Goal: Book appointment/travel/reservation

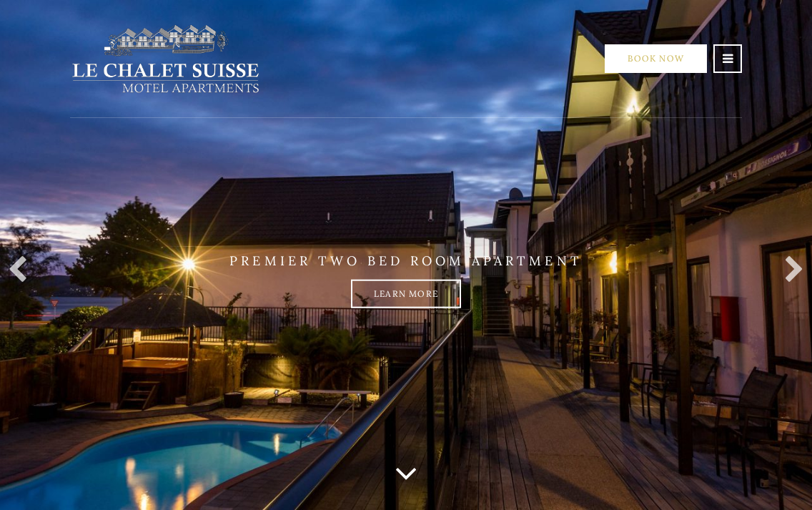
click at [653, 69] on link "Book Now" at bounding box center [656, 58] width 102 height 29
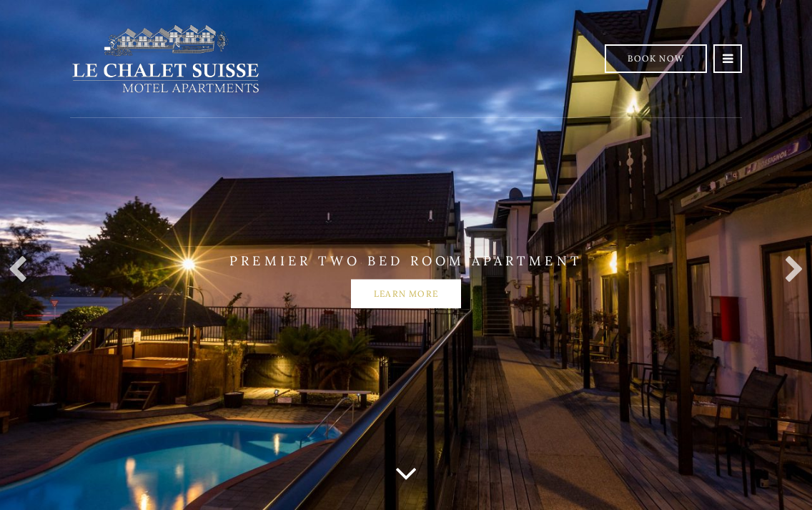
click at [423, 285] on link "Learn more" at bounding box center [406, 293] width 110 height 29
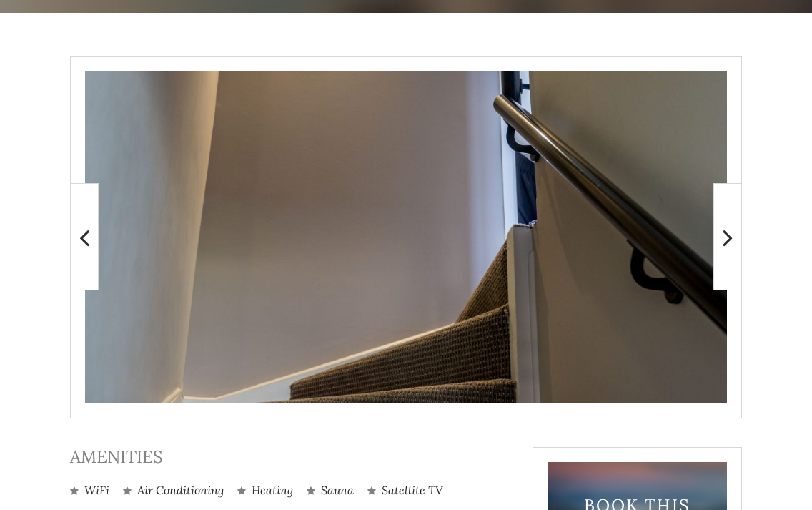
scroll to position [239, 0]
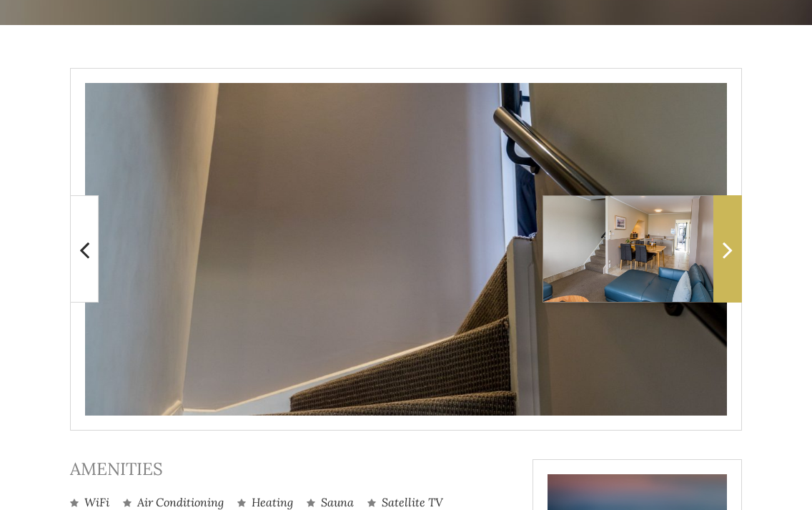
click at [730, 232] on span at bounding box center [727, 248] width 29 height 107
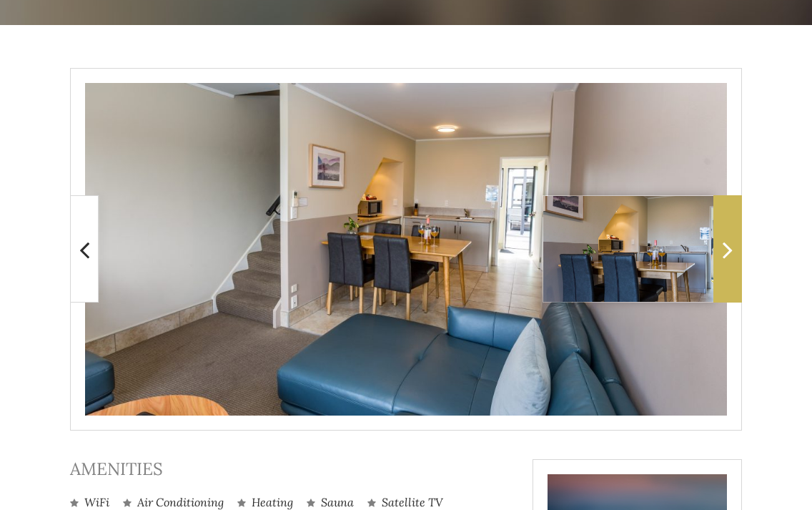
click at [730, 232] on span at bounding box center [727, 248] width 29 height 107
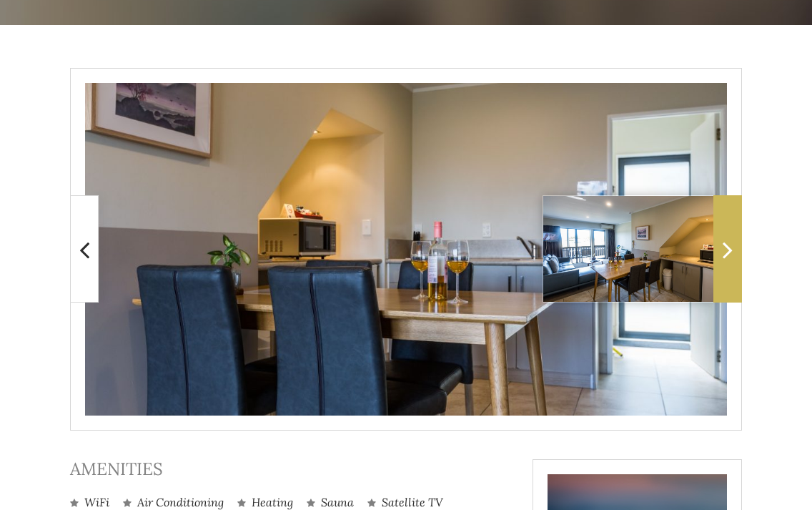
click at [730, 232] on span at bounding box center [727, 248] width 29 height 107
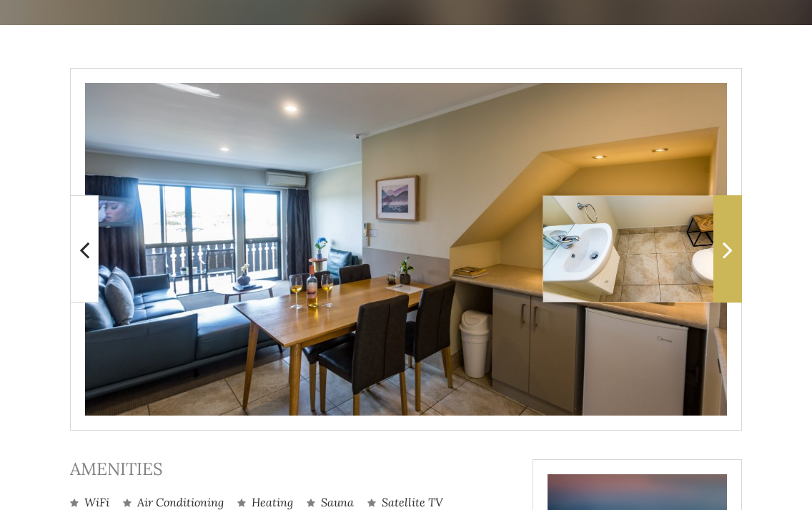
click at [730, 232] on span at bounding box center [727, 248] width 29 height 107
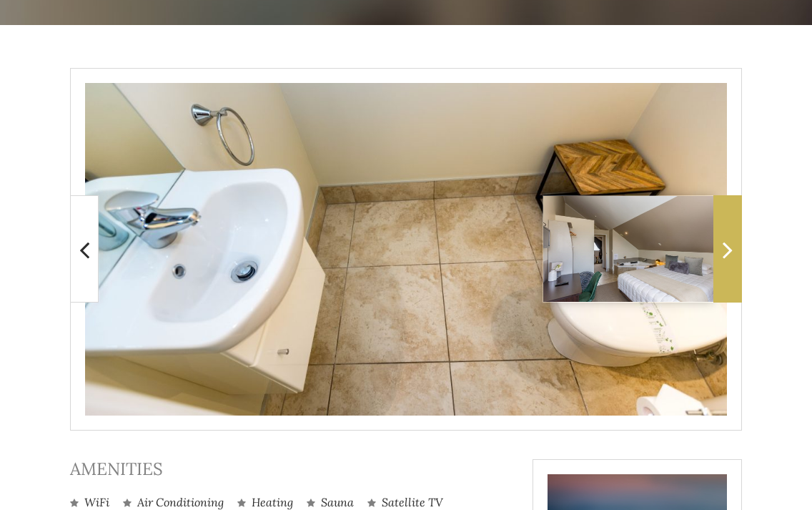
click at [730, 232] on span at bounding box center [727, 248] width 29 height 107
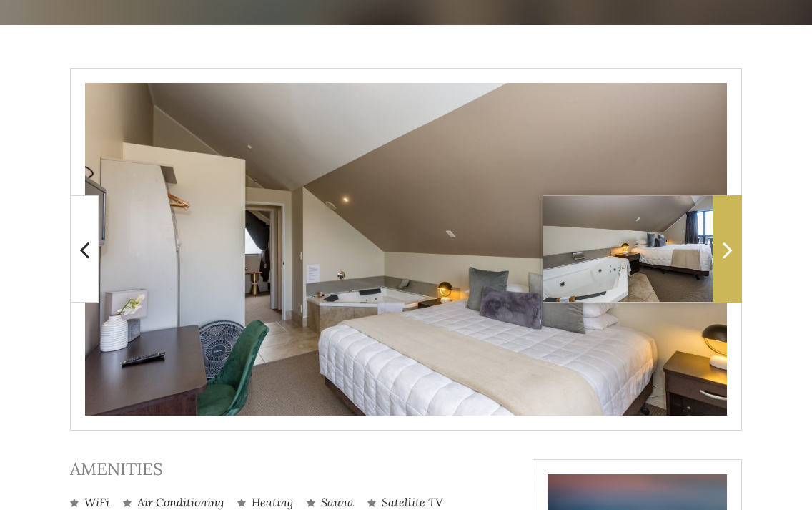
click at [730, 232] on span at bounding box center [727, 248] width 29 height 107
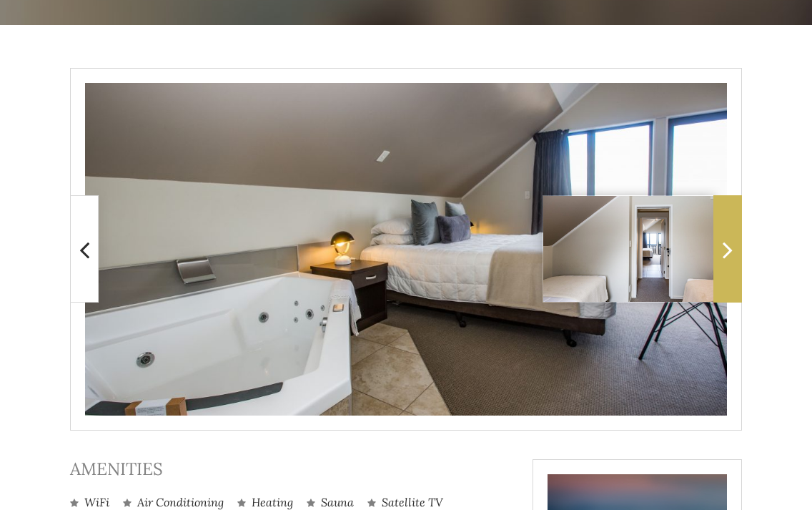
click at [730, 232] on span at bounding box center [727, 248] width 29 height 107
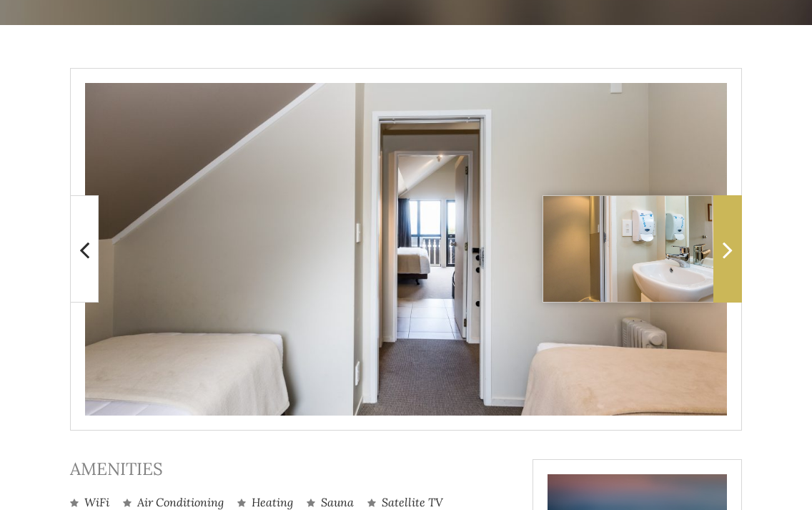
click at [730, 232] on span at bounding box center [727, 248] width 29 height 107
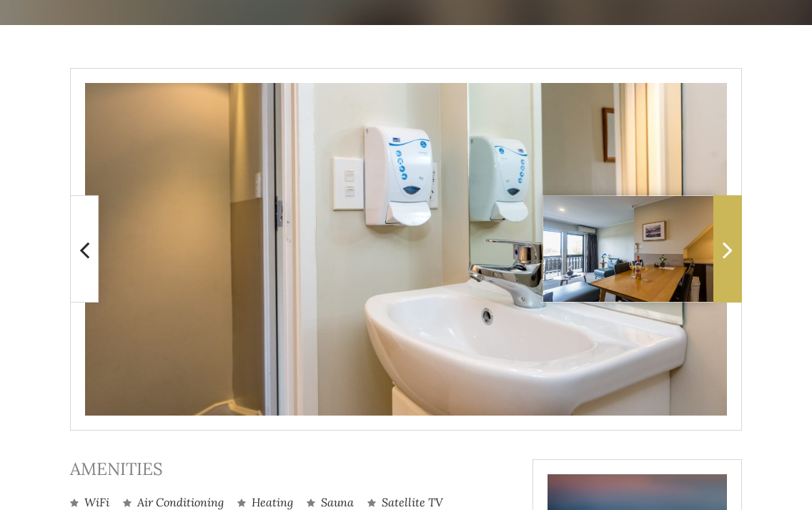
click at [730, 232] on span at bounding box center [727, 248] width 29 height 107
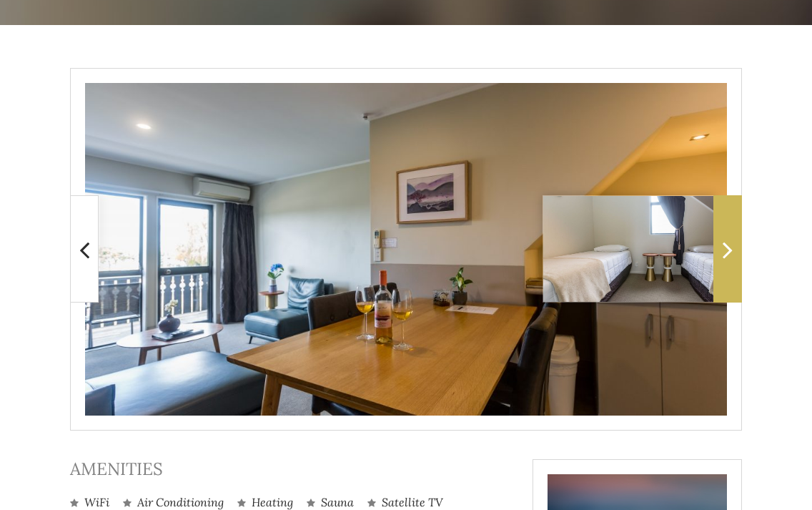
click at [730, 232] on span at bounding box center [727, 248] width 29 height 107
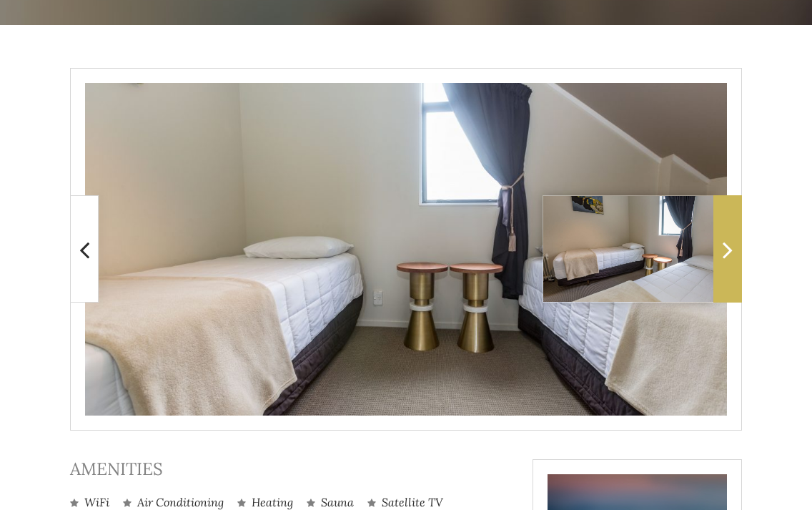
click at [730, 232] on span at bounding box center [727, 248] width 29 height 107
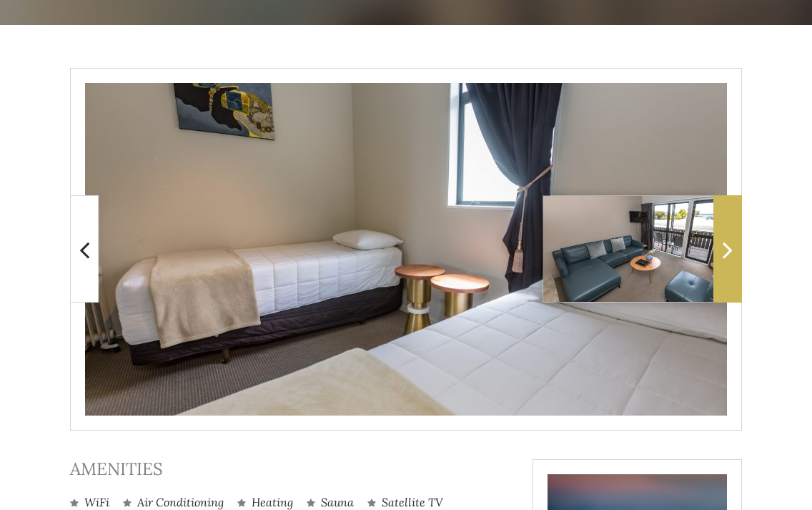
click at [730, 232] on span at bounding box center [727, 248] width 29 height 107
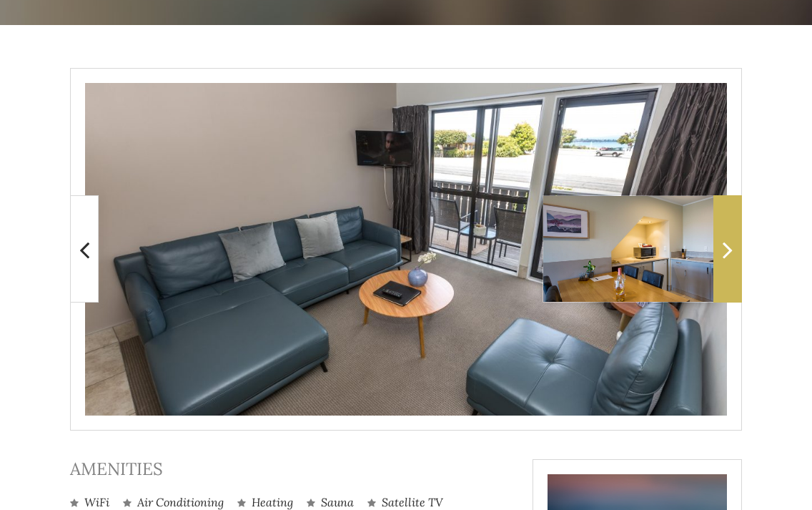
click at [730, 232] on span at bounding box center [727, 248] width 29 height 107
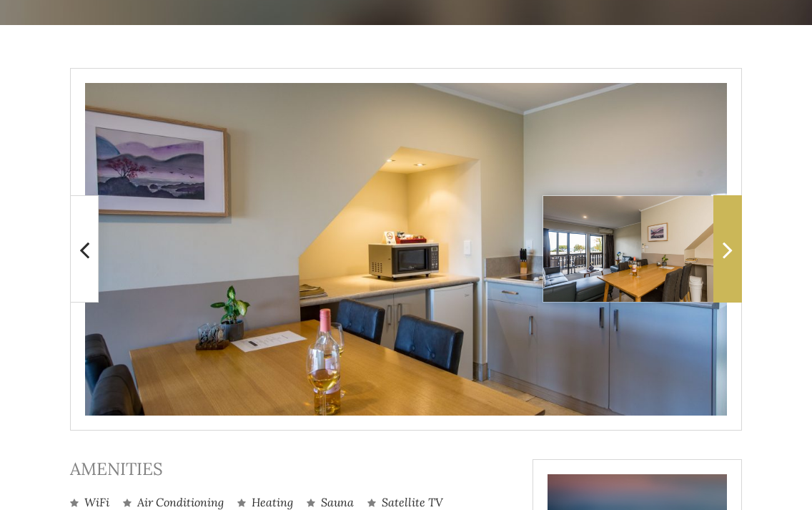
click at [730, 232] on span at bounding box center [727, 248] width 29 height 107
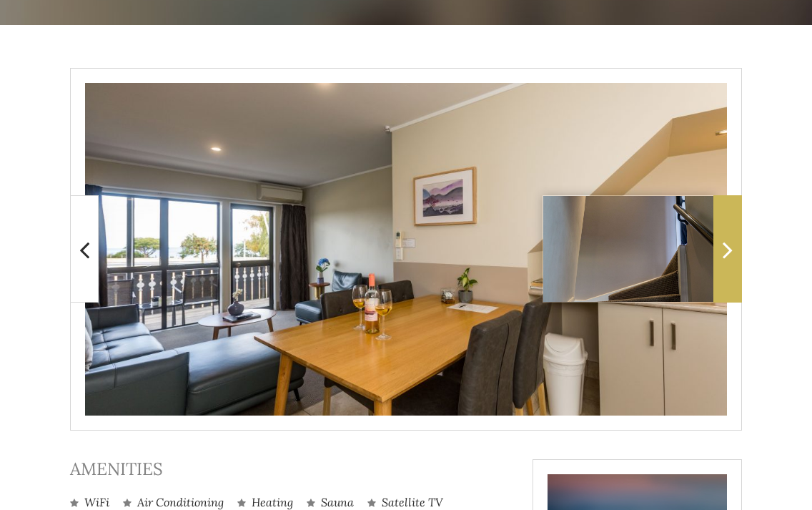
click at [730, 232] on span at bounding box center [727, 248] width 29 height 107
